Goal: Use online tool/utility: Utilize a website feature to perform a specific function

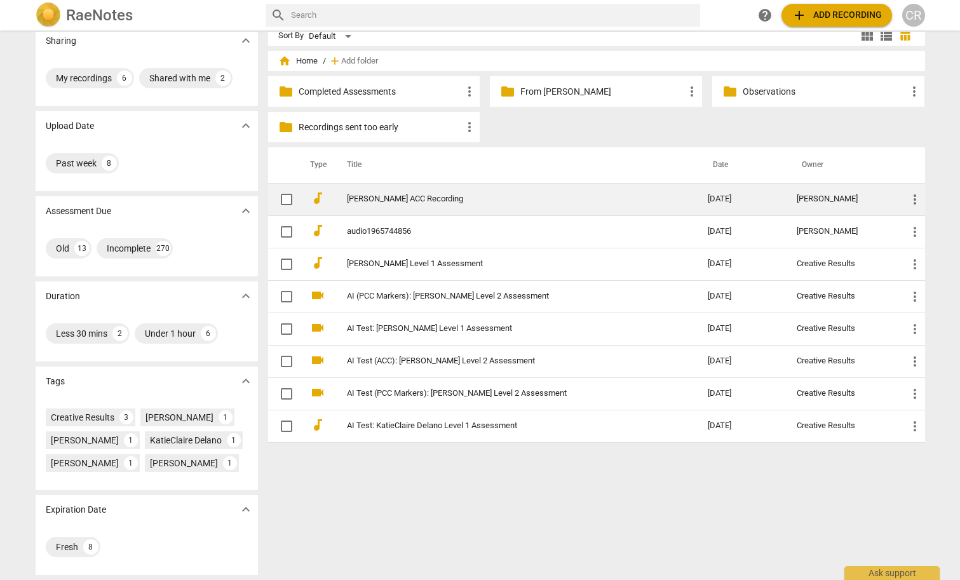
scroll to position [15, 0]
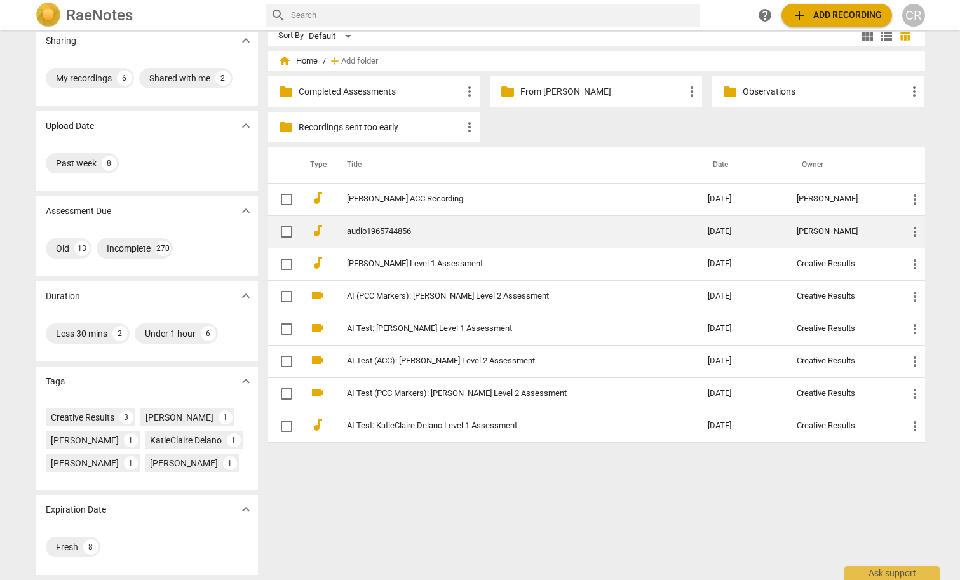
click at [389, 232] on link "audio1965744856" at bounding box center [504, 232] width 315 height 10
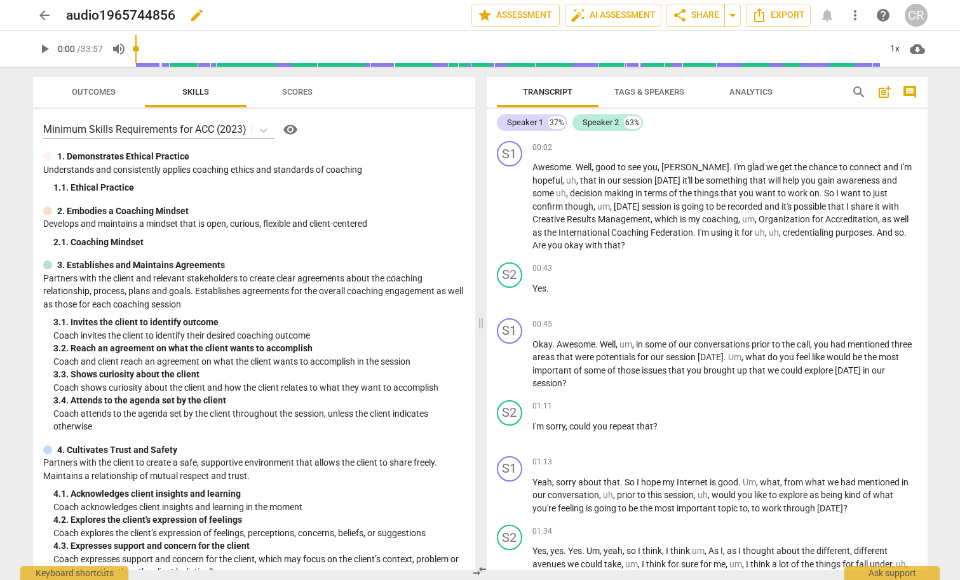
click at [193, 17] on span "edit" at bounding box center [196, 15] width 15 height 15
type input "[PERSON_NAME] Level 2 Assessment"
click at [419, 16] on span "done" at bounding box center [426, 15] width 15 height 15
click at [523, 16] on span "star Assessment" at bounding box center [515, 15] width 77 height 15
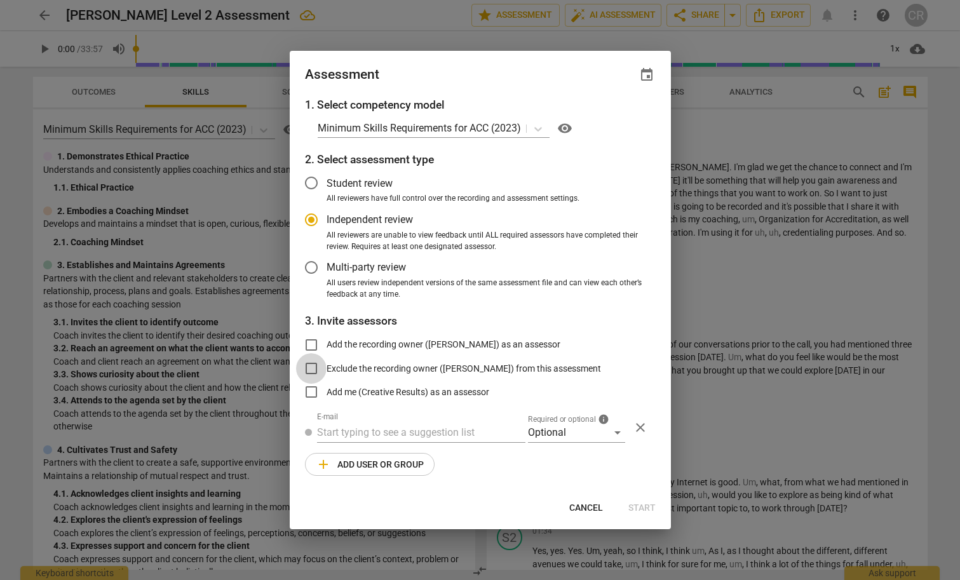
radio input "false"
click at [312, 366] on input "Exclude the recording owner ([PERSON_NAME]) from this assessment" at bounding box center [311, 368] width 30 height 30
checkbox input "true"
radio input "false"
click at [309, 389] on input "Add me (Creative Results) as an assessor" at bounding box center [311, 392] width 30 height 30
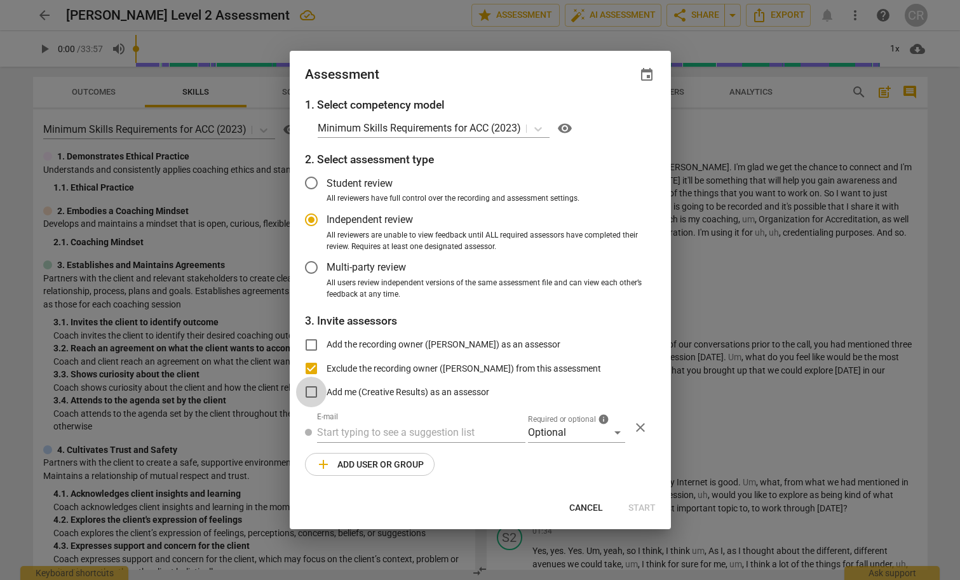
checkbox input "true"
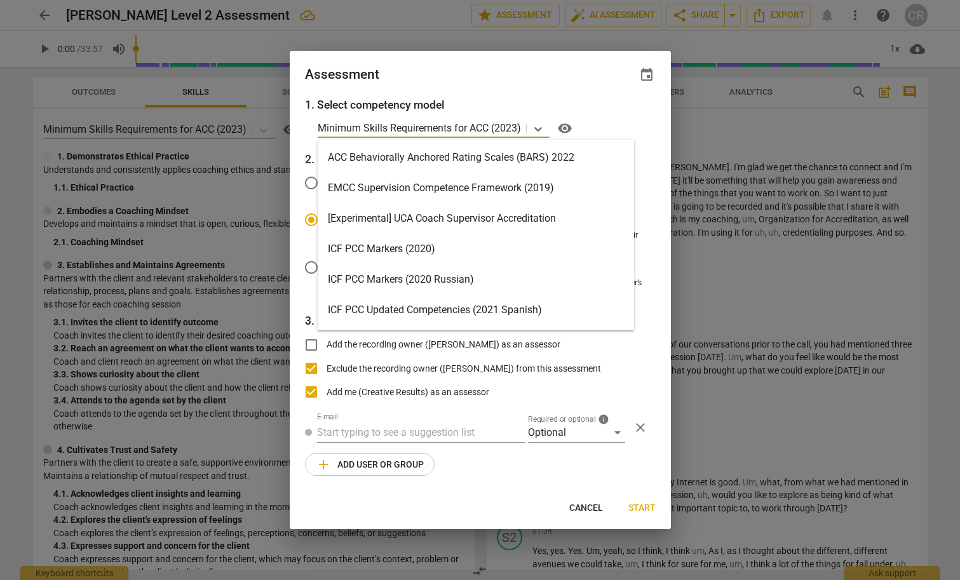
click at [456, 129] on p "Minimum Skills Requirements for ACC (2023)" at bounding box center [419, 128] width 203 height 15
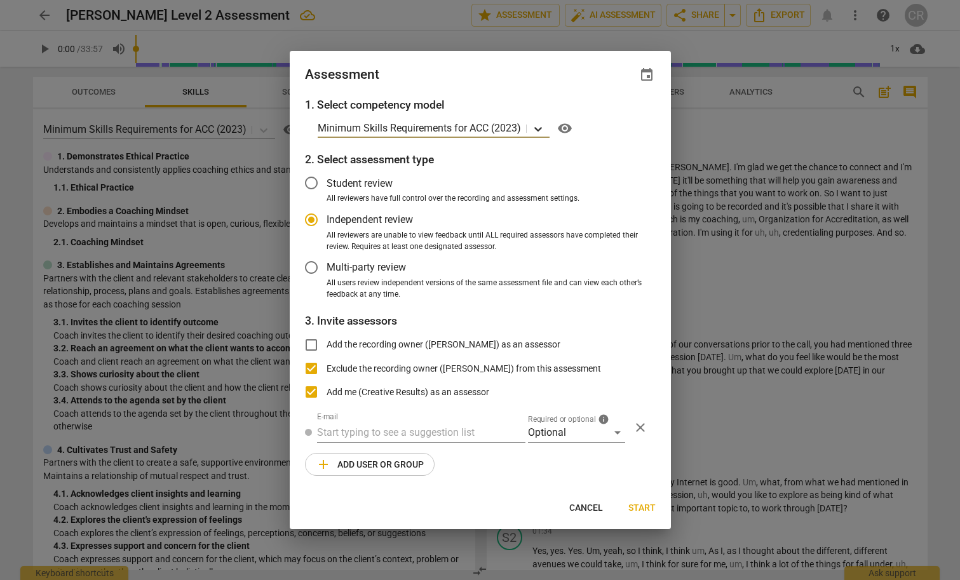
click at [540, 128] on icon at bounding box center [538, 129] width 13 height 13
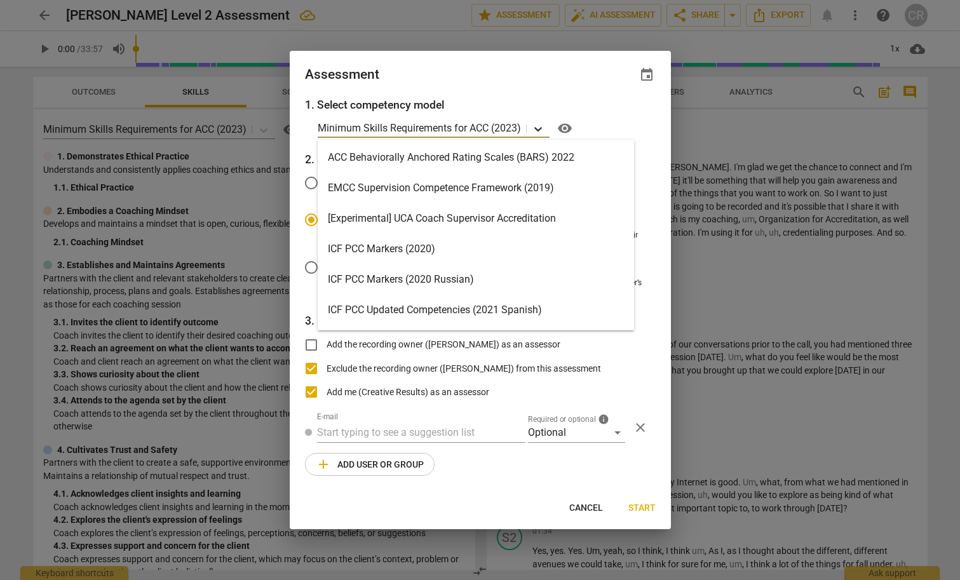
click at [539, 130] on icon at bounding box center [538, 129] width 13 height 13
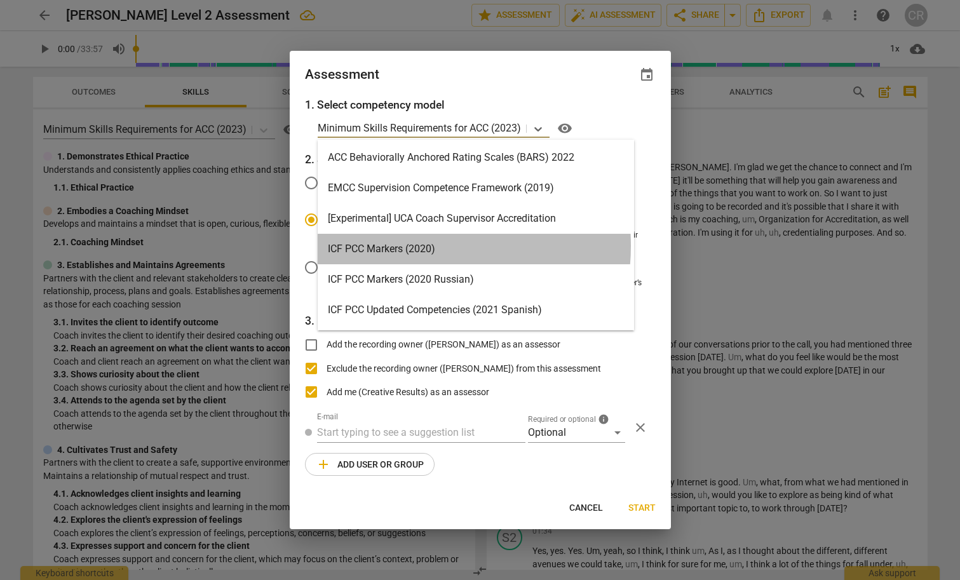
click at [403, 246] on div "ICF PCC Markers (2020)" at bounding box center [476, 249] width 316 height 30
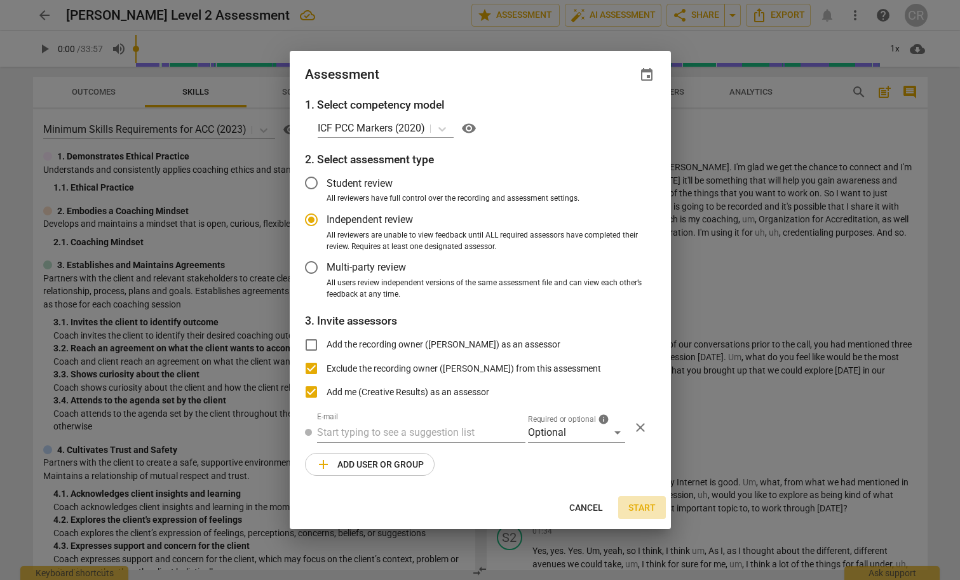
click at [639, 504] on span "Start" at bounding box center [641, 508] width 27 height 13
radio input "false"
type input "Creative Results <[EMAIL_ADDRESS][DOMAIN_NAME]>"
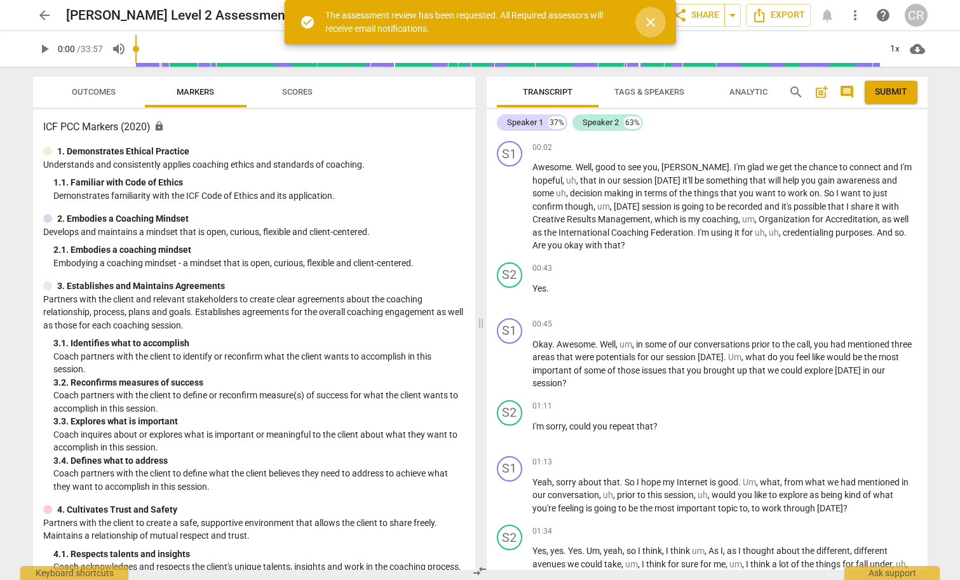
click at [650, 21] on span "close" at bounding box center [650, 22] width 15 height 15
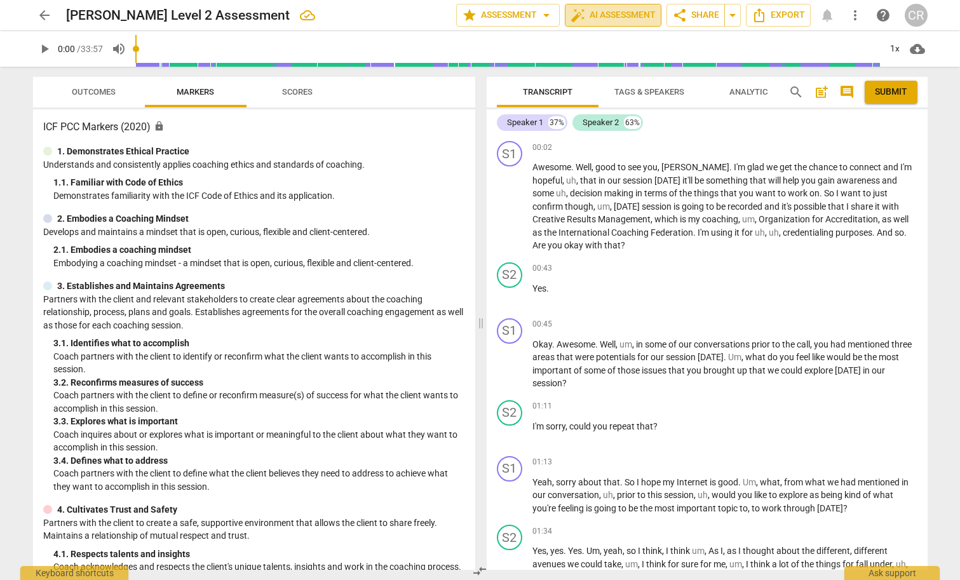
click at [598, 15] on span "auto_fix_high AI Assessment" at bounding box center [612, 15] width 85 height 15
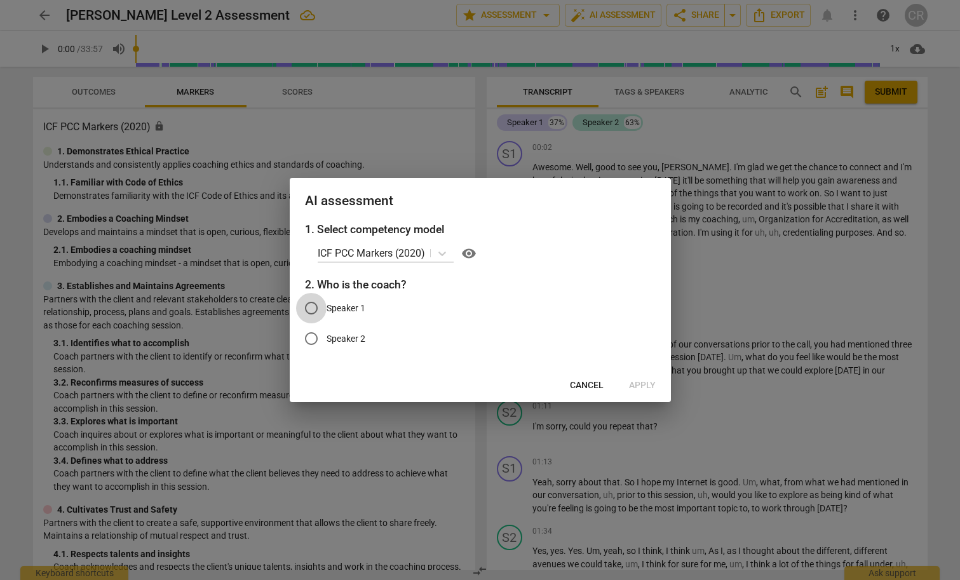
click at [306, 306] on input "Speaker 1" at bounding box center [311, 308] width 30 height 30
radio input "true"
click at [637, 384] on span "Apply" at bounding box center [642, 385] width 27 height 13
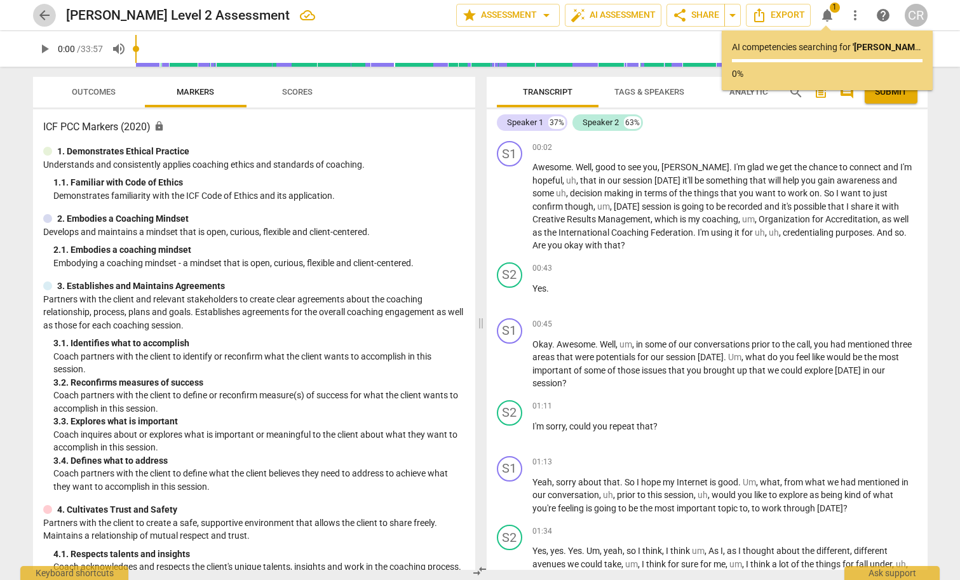
click at [43, 13] on span "arrow_back" at bounding box center [44, 15] width 15 height 15
